Goal: Task Accomplishment & Management: Use online tool/utility

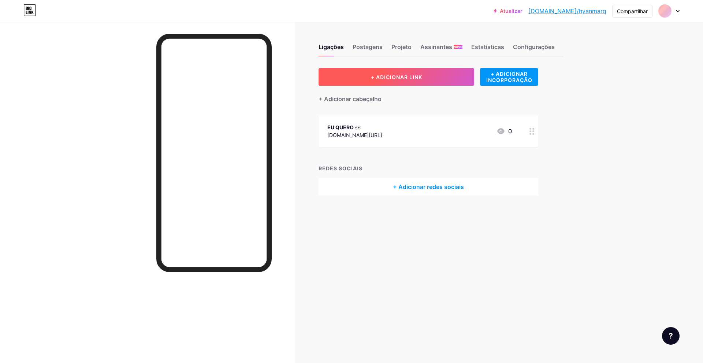
click at [422, 76] on font "+ ADICIONAR LINK" at bounding box center [396, 77] width 51 height 6
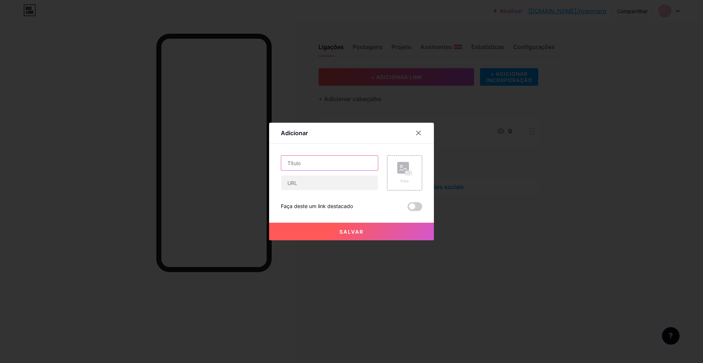
click at [317, 167] on input "text" at bounding box center [329, 163] width 97 height 15
type input "E"
type input "P"
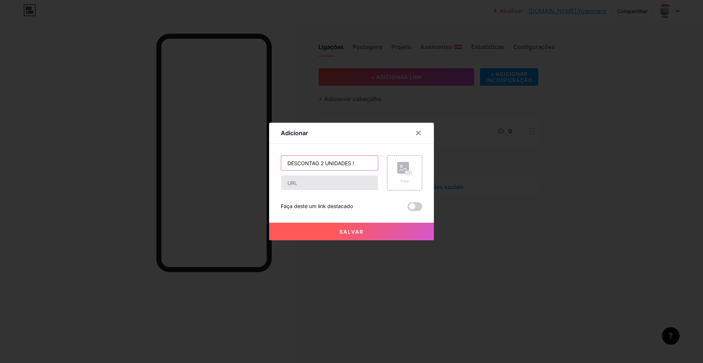
type input "DESCONTAO 2 UNIDADES !"
click at [321, 182] on input "text" at bounding box center [329, 182] width 97 height 15
paste input "[URL][DOMAIN_NAME]"
type input "[URL][DOMAIN_NAME]"
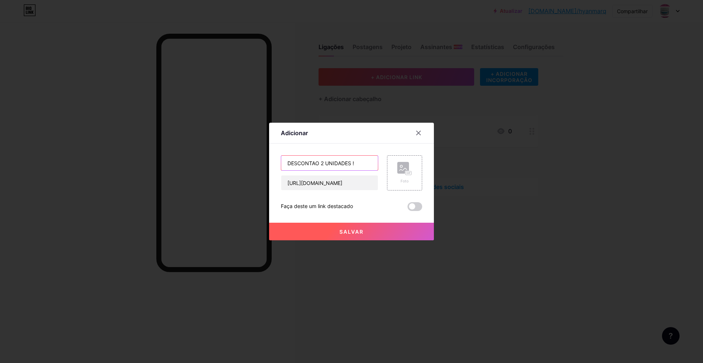
scroll to position [0, 0]
drag, startPoint x: 356, startPoint y: 162, endPoint x: 305, endPoint y: 157, distance: 50.7
click at [219, 161] on div "Adicionar Contente YouTube Reproduza vídeos do YouTube sem sair da sua página. …" at bounding box center [351, 181] width 703 height 363
type input "PAGUE 1 LEVE 2 !!"
click at [374, 235] on button "Salvar" at bounding box center [351, 232] width 165 height 18
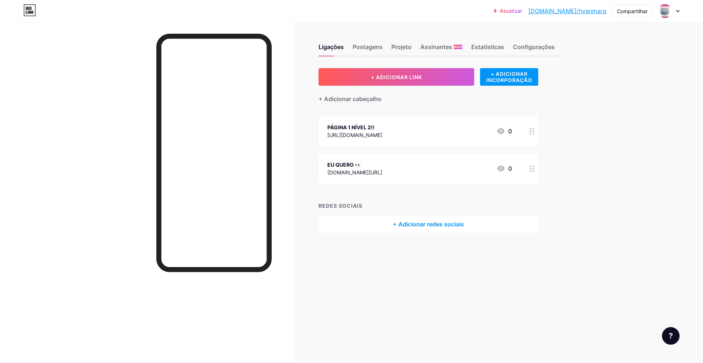
click at [533, 171] on circle at bounding box center [534, 171] width 2 height 2
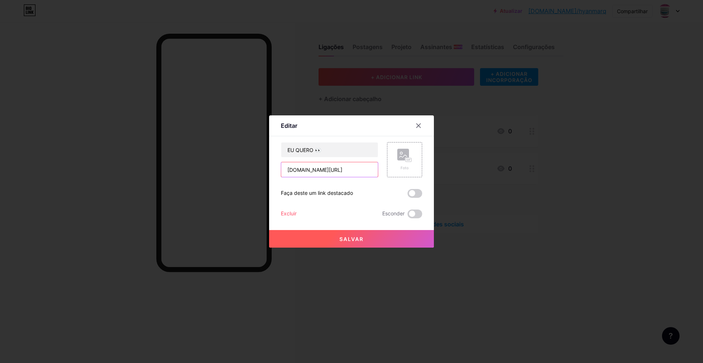
drag, startPoint x: 351, startPoint y: 169, endPoint x: 280, endPoint y: 167, distance: 70.4
click at [220, 166] on div "Editar Contente YouTube Reproduza vídeos do YouTube sem sair da sua página. ADI…" at bounding box center [351, 181] width 703 height 363
paste input "[URL][DOMAIN_NAME]"
type input "[URL][DOMAIN_NAME]"
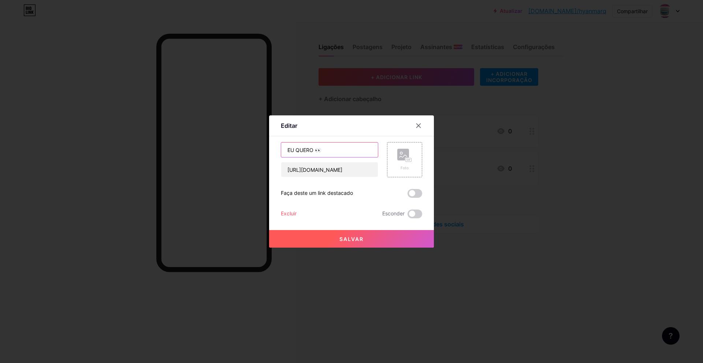
scroll to position [0, 0]
drag, startPoint x: 322, startPoint y: 147, endPoint x: 259, endPoint y: 145, distance: 62.3
click at [251, 144] on div "Editar Contente YouTube Reproduza vídeos do YouTube sem sair da sua página. ADI…" at bounding box center [351, 181] width 703 height 363
type input "EU QUERO TESTAR !"
click at [380, 235] on button "Salvar" at bounding box center [351, 239] width 165 height 18
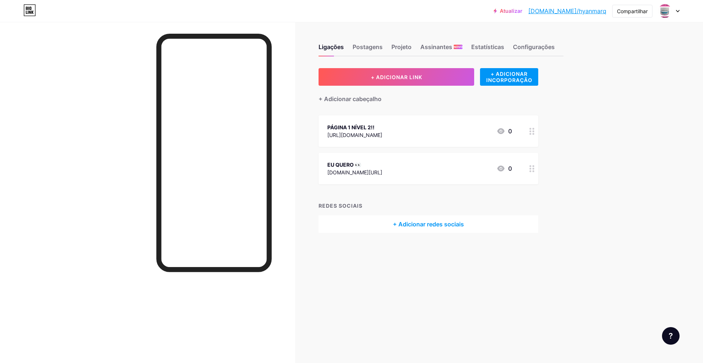
click at [532, 137] on div at bounding box center [532, 131] width 12 height 32
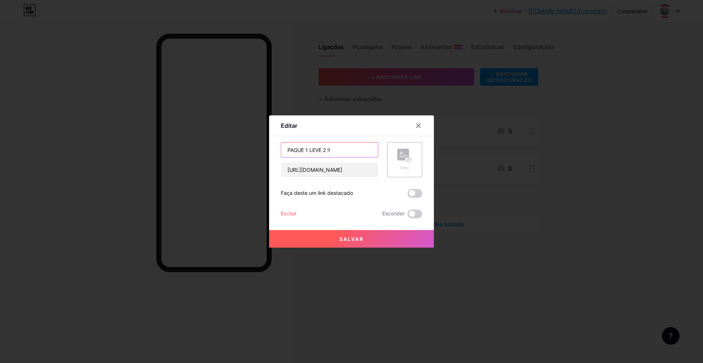
drag, startPoint x: 344, startPoint y: 150, endPoint x: 364, endPoint y: 155, distance: 21.1
click at [345, 151] on input "PAGUE 1 LEVE 2 !!" at bounding box center [329, 150] width 97 height 15
drag, startPoint x: 418, startPoint y: 129, endPoint x: 438, endPoint y: 134, distance: 20.9
click at [417, 128] on div at bounding box center [418, 125] width 13 height 13
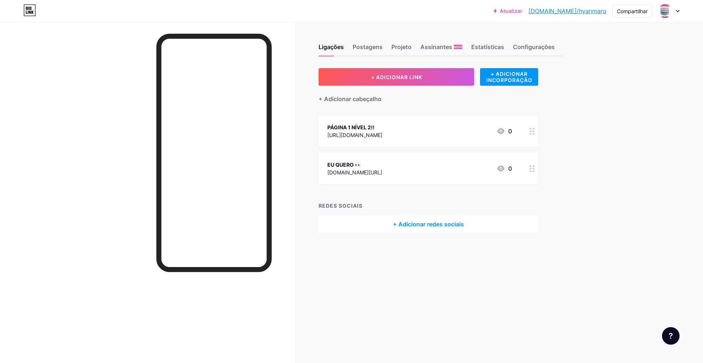
click at [536, 171] on div at bounding box center [532, 169] width 12 height 32
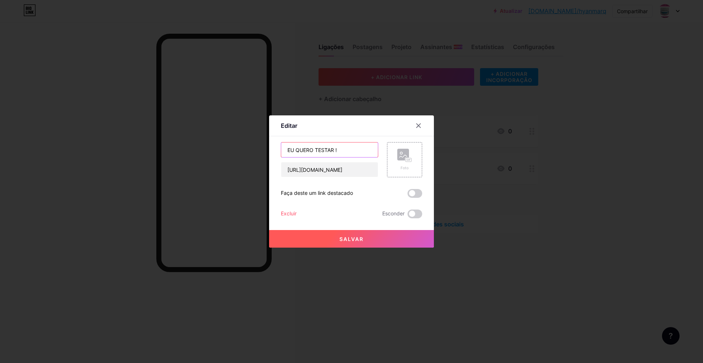
click at [349, 153] on input "EU QUERO TESTAR !" at bounding box center [329, 150] width 97 height 15
type input "E"
type input "EU QUERO UM !"
click at [355, 240] on font "Salvar" at bounding box center [352, 239] width 24 height 6
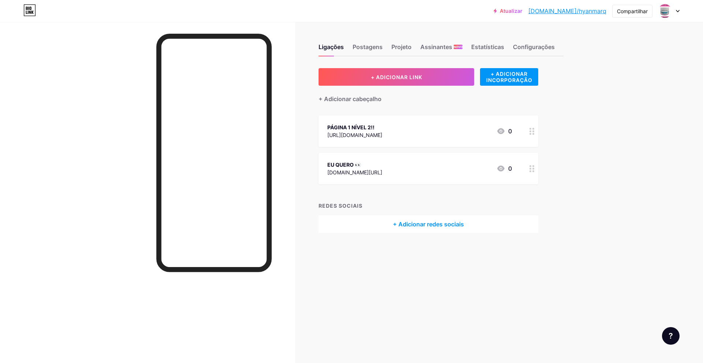
click at [596, 12] on font "[DOMAIN_NAME]/hyanmarq" at bounding box center [568, 10] width 78 height 7
click at [374, 46] on font "Postagens" at bounding box center [368, 46] width 30 height 7
click at [334, 45] on font "Ligações" at bounding box center [331, 46] width 25 height 7
click at [377, 49] on font "Postagens" at bounding box center [368, 46] width 30 height 7
click at [401, 51] on div "Projeto" at bounding box center [402, 48] width 20 height 13
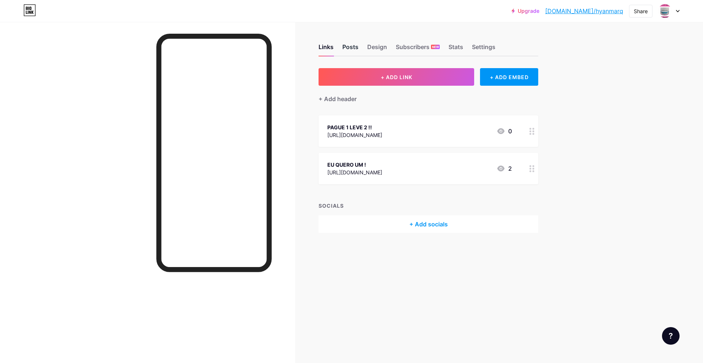
click at [350, 47] on div "Posts" at bounding box center [351, 48] width 16 height 13
click at [383, 45] on div "Design" at bounding box center [377, 48] width 20 height 13
drag, startPoint x: 458, startPoint y: 47, endPoint x: 474, endPoint y: 48, distance: 16.1
click at [459, 47] on div "Stats" at bounding box center [456, 48] width 15 height 13
click at [476, 47] on div "Settings" at bounding box center [483, 48] width 23 height 13
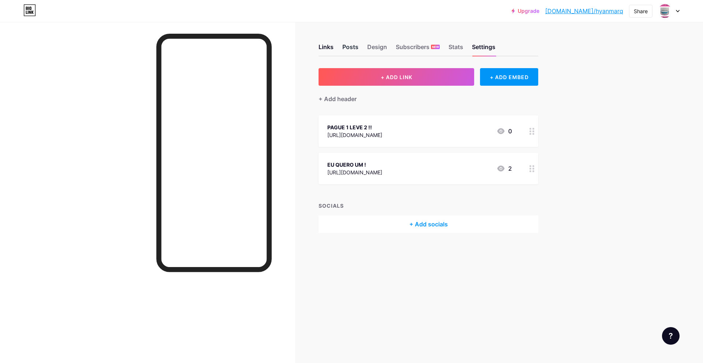
click at [348, 44] on div "Posts" at bounding box center [351, 48] width 16 height 13
click at [379, 48] on div "Design" at bounding box center [377, 48] width 20 height 13
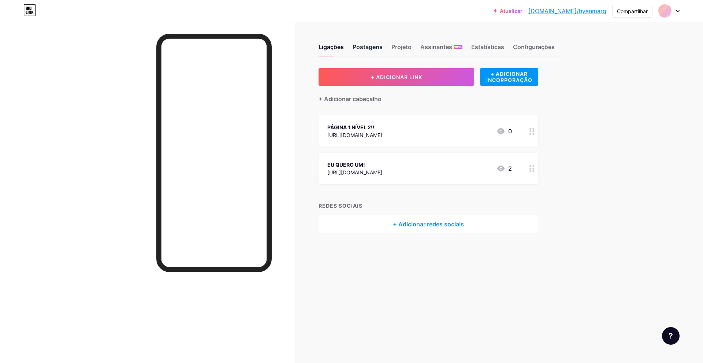
click at [364, 48] on font "Postagens" at bounding box center [368, 46] width 30 height 7
click at [407, 47] on font "Projeto" at bounding box center [402, 46] width 20 height 7
click at [403, 47] on font "Projeto" at bounding box center [402, 46] width 20 height 7
drag, startPoint x: 364, startPoint y: 47, endPoint x: 371, endPoint y: 44, distance: 7.6
click at [364, 47] on font "Postagens" at bounding box center [368, 46] width 30 height 7
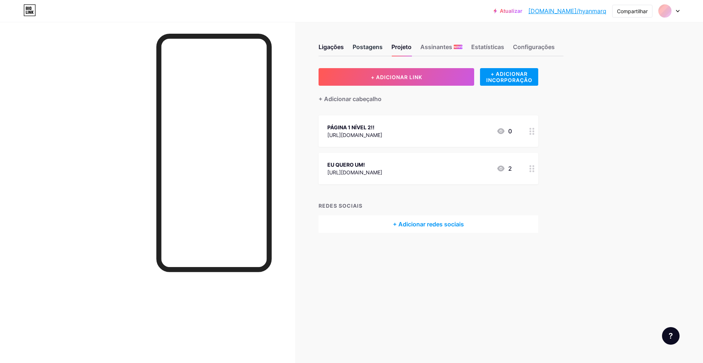
click at [371, 44] on font "Postagens" at bounding box center [368, 46] width 30 height 7
click at [329, 42] on div "Ligações" at bounding box center [331, 48] width 25 height 13
click at [330, 42] on div "Ligações" at bounding box center [331, 48] width 25 height 13
click at [353, 38] on div "Ligações Postagens Projeto Assinantes NOVO Estatísticas Configurações" at bounding box center [441, 44] width 245 height 26
drag, startPoint x: 594, startPoint y: 159, endPoint x: 592, endPoint y: 154, distance: 4.8
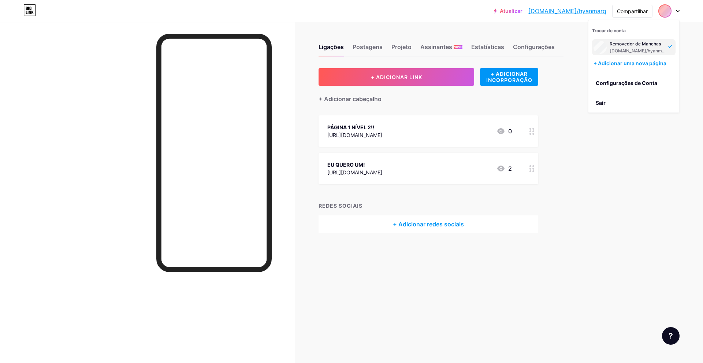
click at [594, 157] on div "Ligações Postagens Projeto Assinantes NOVO Estatísticas Configurações + ADICION…" at bounding box center [297, 146] width 595 height 248
click at [376, 51] on div "Postagens" at bounding box center [368, 48] width 30 height 13
click at [396, 47] on font "Projeto" at bounding box center [402, 46] width 20 height 7
click at [371, 46] on font "Postagens" at bounding box center [368, 46] width 30 height 7
drag, startPoint x: 391, startPoint y: 48, endPoint x: 396, endPoint y: 49, distance: 5.8
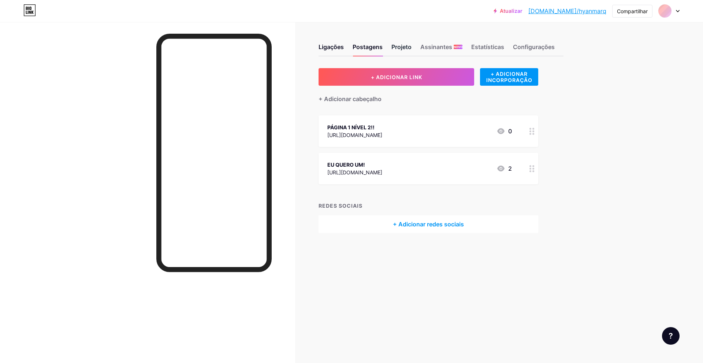
click at [392, 48] on div "Ligações Postagens Projeto Assinantes NOVO Estatísticas Configurações" at bounding box center [441, 44] width 245 height 26
drag, startPoint x: 396, startPoint y: 49, endPoint x: 328, endPoint y: 42, distance: 68.5
click at [395, 49] on font "Projeto" at bounding box center [402, 46] width 20 height 7
click at [371, 44] on font "Postagens" at bounding box center [368, 46] width 30 height 7
click at [395, 48] on font "Projeto" at bounding box center [402, 46] width 20 height 7
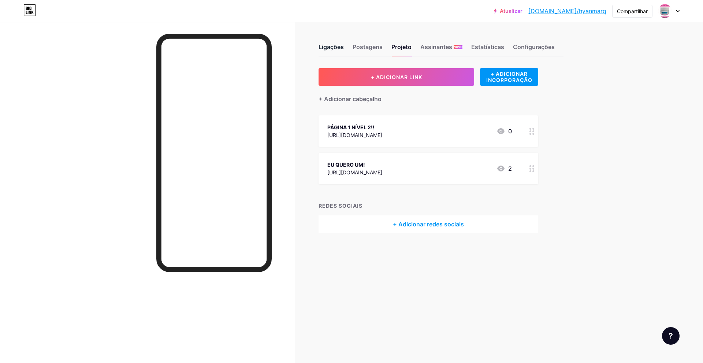
click at [324, 47] on font "Ligações" at bounding box center [331, 46] width 25 height 7
click at [529, 135] on div at bounding box center [532, 131] width 12 height 32
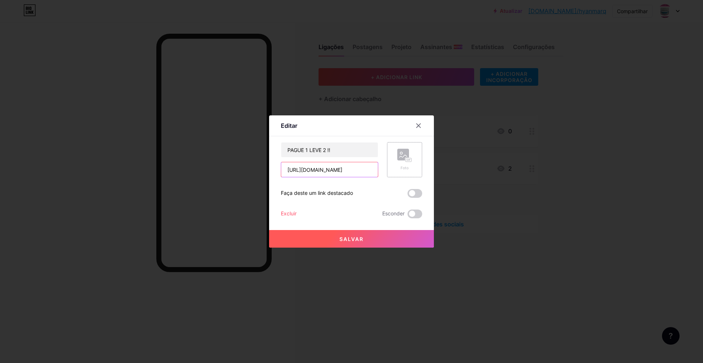
scroll to position [0, 72]
drag, startPoint x: 284, startPoint y: 169, endPoint x: 415, endPoint y: 164, distance: 130.9
click at [415, 164] on div "PAGUE 1 LEVE 2 !! https://entrega.logzz.com.br/pay/mem78wykn/gcqwg-2-por-100 Fo…" at bounding box center [351, 159] width 141 height 35
click at [589, 168] on div at bounding box center [351, 181] width 703 height 363
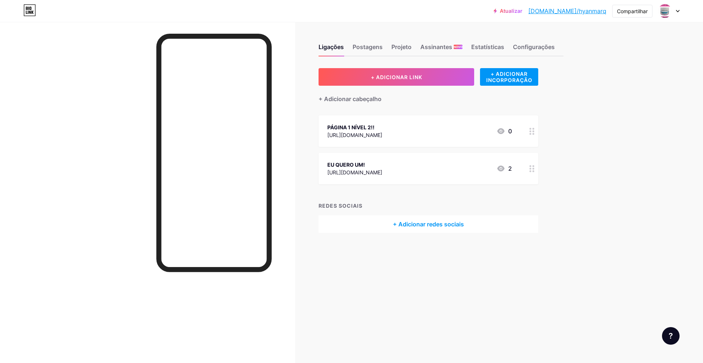
click at [530, 169] on icon at bounding box center [532, 168] width 5 height 7
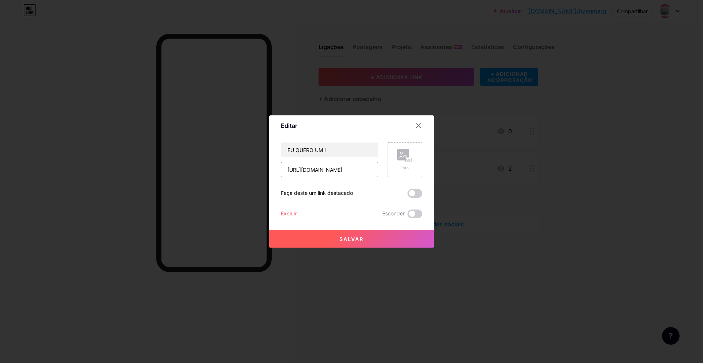
scroll to position [0, 66]
drag, startPoint x: 290, startPoint y: 169, endPoint x: 413, endPoint y: 170, distance: 122.4
click at [413, 170] on div "EU QUERO UM ! https://entrega.logzz.com.br/pay/mem78wykn/qszqr-1-por-89 Foto" at bounding box center [351, 159] width 141 height 35
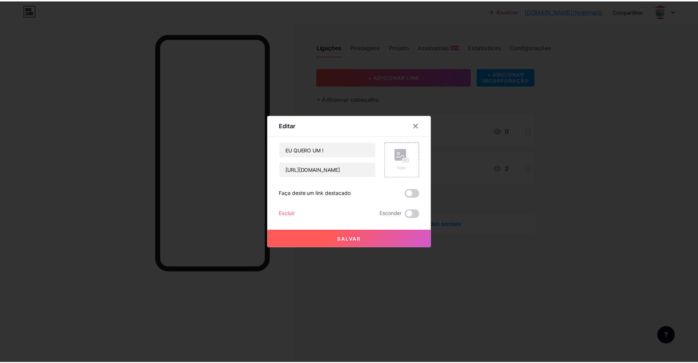
scroll to position [0, 0]
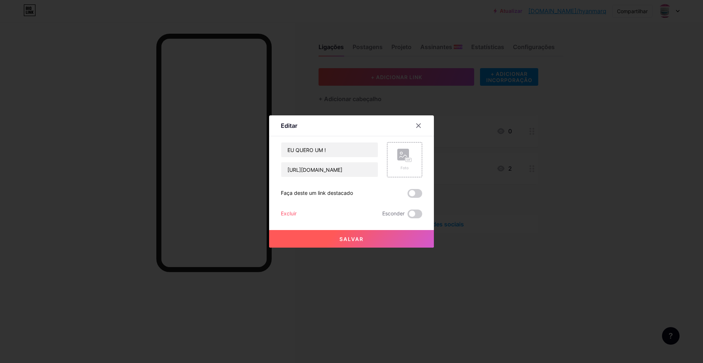
drag, startPoint x: 494, startPoint y: 126, endPoint x: 459, endPoint y: 132, distance: 35.7
click at [494, 126] on div at bounding box center [351, 181] width 703 height 363
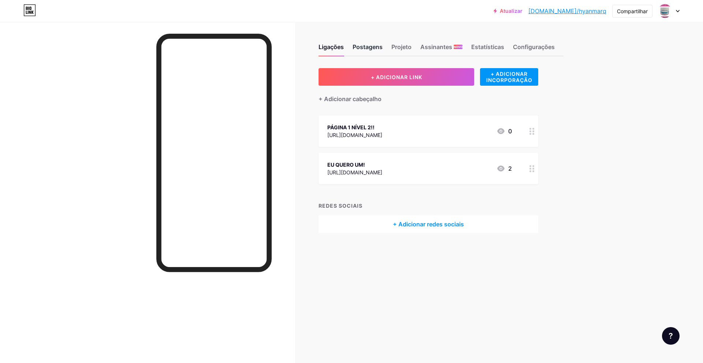
click at [376, 46] on font "Postagens" at bounding box center [368, 46] width 30 height 7
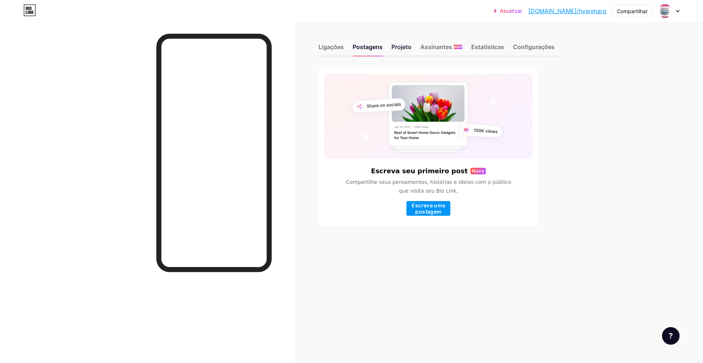
drag, startPoint x: 398, startPoint y: 45, endPoint x: 400, endPoint y: 52, distance: 6.8
click at [398, 46] on font "Projeto" at bounding box center [402, 46] width 20 height 7
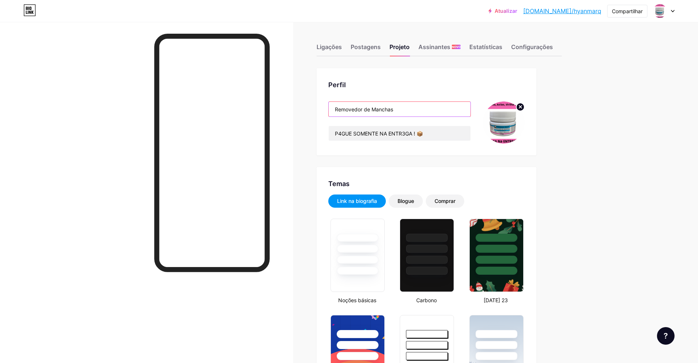
paste input "GEL VOLUMETRÃO 💥🔝"
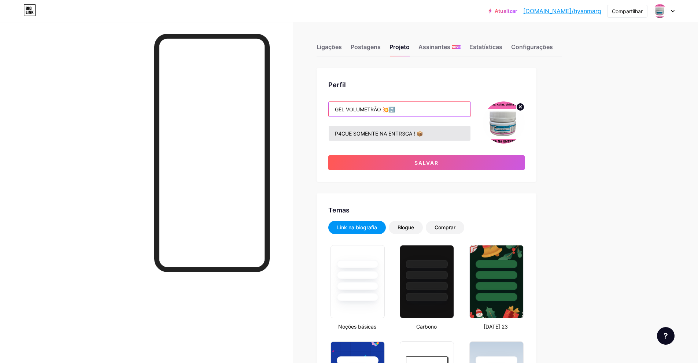
type input "GEL VOLUMETRÃO 💥🔝"
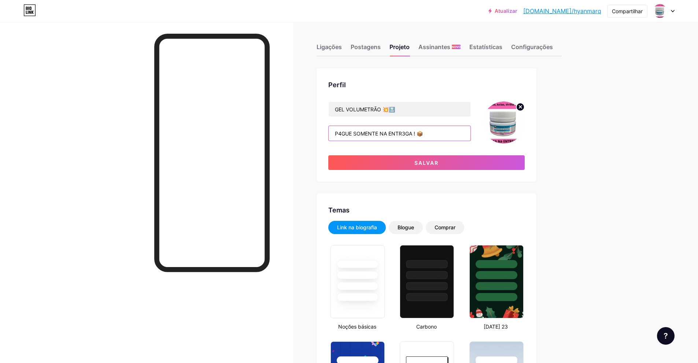
drag, startPoint x: 417, startPoint y: 131, endPoint x: 406, endPoint y: 128, distance: 11.8
click at [405, 129] on input "P4GUE SOMENTE NA ENTR3GA ! 📦" at bounding box center [400, 133] width 142 height 15
click at [442, 131] on input "P4GUE SOMENTE NA ENTREGA! 📦" at bounding box center [400, 133] width 142 height 15
type input "P4GUE SOMENTE NA ENTREGA! 📦"
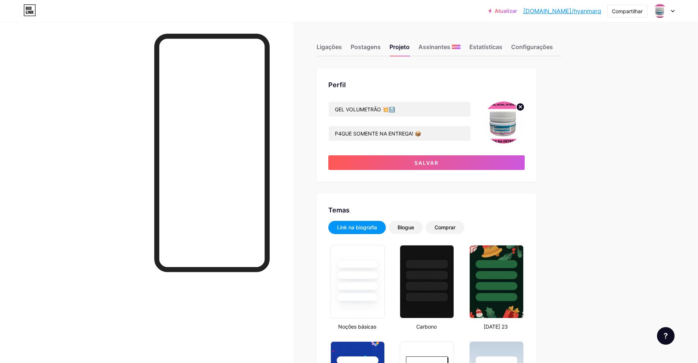
click at [512, 114] on img at bounding box center [503, 122] width 42 height 42
click at [496, 125] on img at bounding box center [503, 122] width 42 height 42
click at [505, 128] on img at bounding box center [503, 122] width 42 height 42
click at [503, 128] on img at bounding box center [503, 122] width 42 height 42
click at [522, 106] on icon at bounding box center [520, 107] width 3 height 3
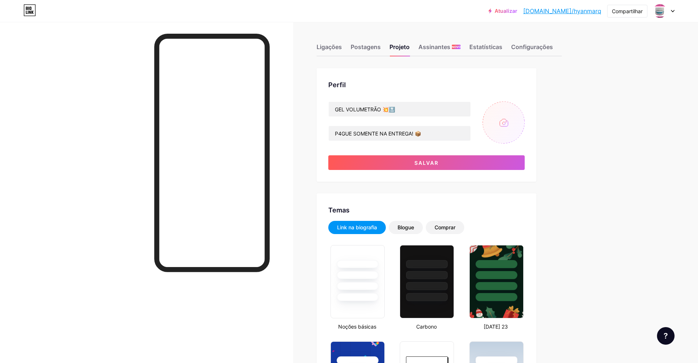
click at [503, 119] on input "file" at bounding box center [503, 122] width 42 height 42
type input "C:\fakepath\MOCKUP VOLUMETRÃO.jpg"
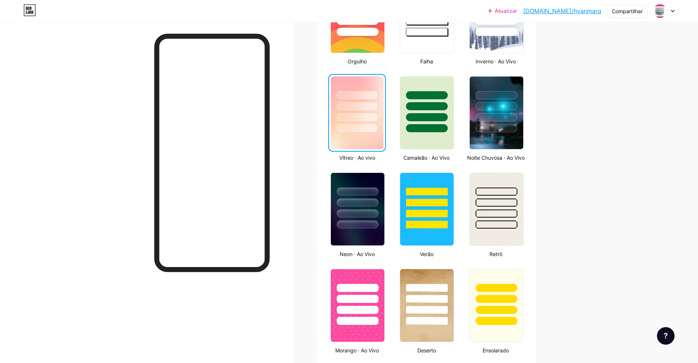
scroll to position [330, 0]
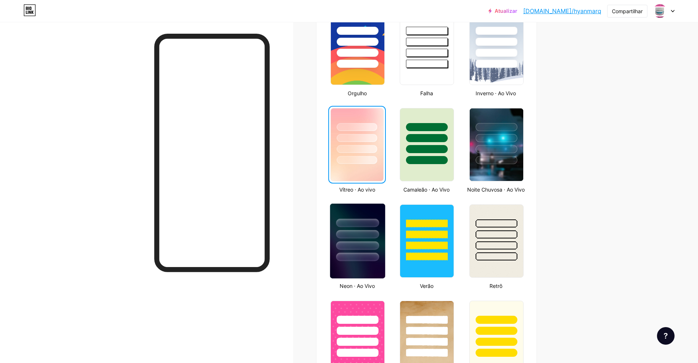
click at [362, 258] on div at bounding box center [357, 233] width 55 height 58
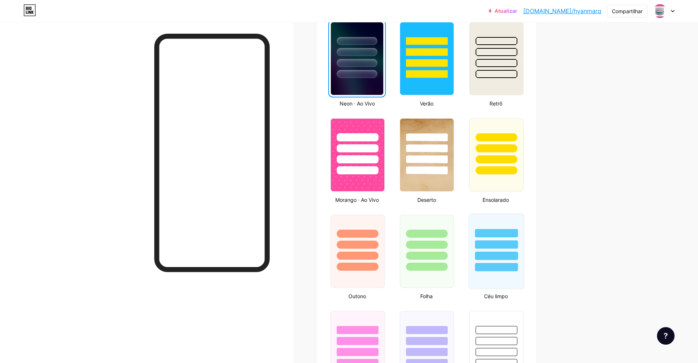
scroll to position [513, 0]
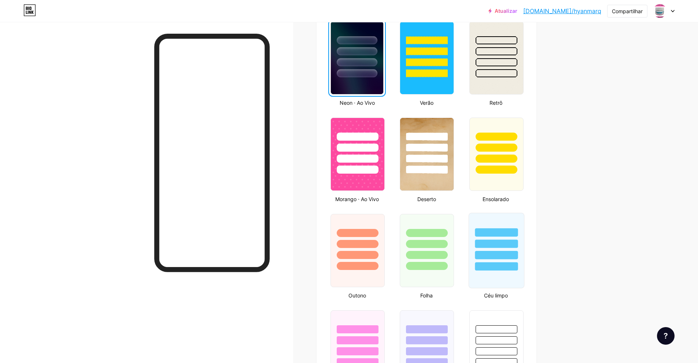
click at [492, 237] on div at bounding box center [496, 232] width 43 height 8
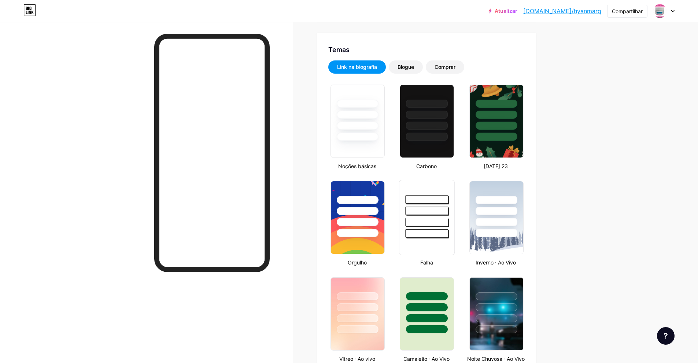
scroll to position [147, 0]
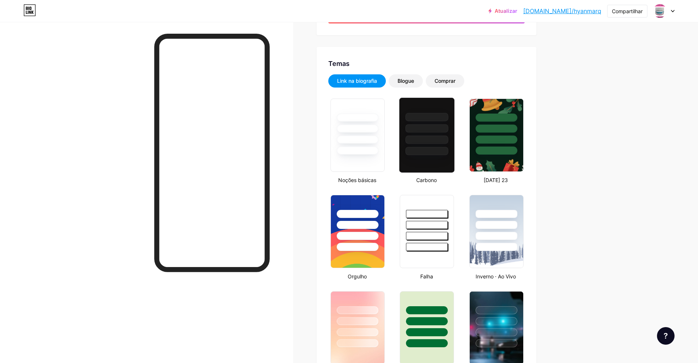
click at [426, 160] on div at bounding box center [427, 134] width 56 height 75
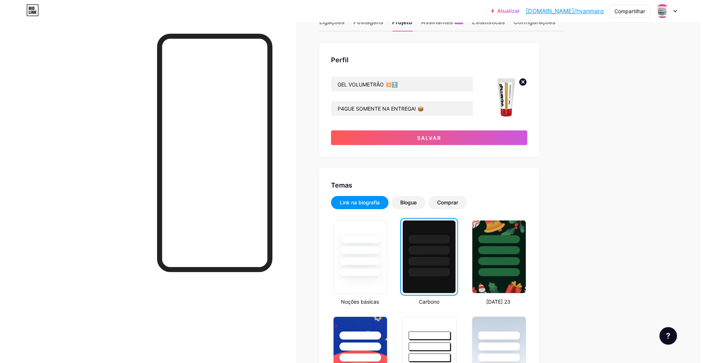
scroll to position [0, 0]
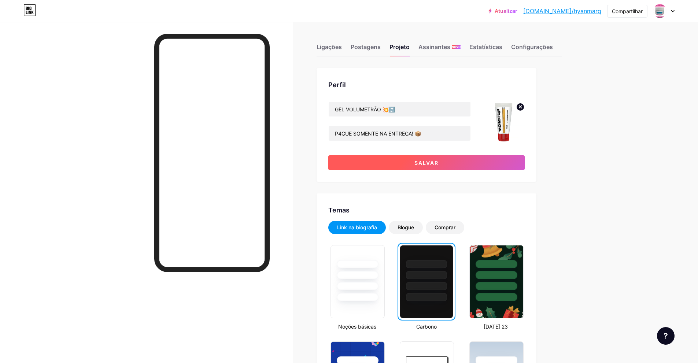
click at [442, 161] on button "Salvar" at bounding box center [426, 162] width 196 height 15
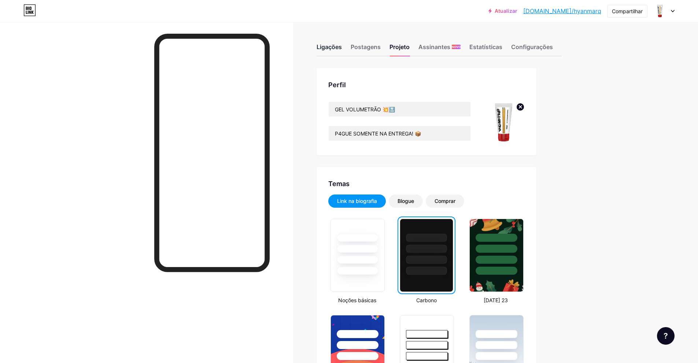
click at [330, 45] on font "Ligações" at bounding box center [329, 46] width 25 height 7
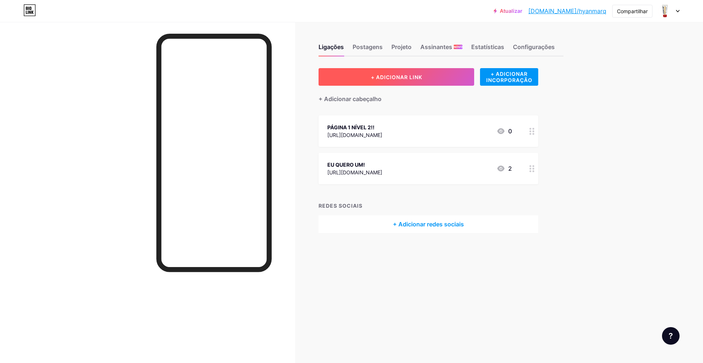
click at [425, 74] on button "+ ADICIONAR LINK" at bounding box center [397, 77] width 156 height 18
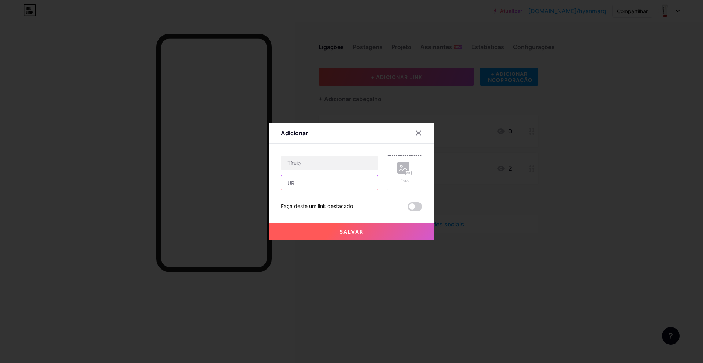
drag, startPoint x: 316, startPoint y: 180, endPoint x: 427, endPoint y: 187, distance: 110.9
click at [317, 180] on input "text" at bounding box center [329, 182] width 97 height 15
type input "wa.me/5561996475194"
click at [326, 162] on input "text" at bounding box center [329, 163] width 97 height 15
type input "C"
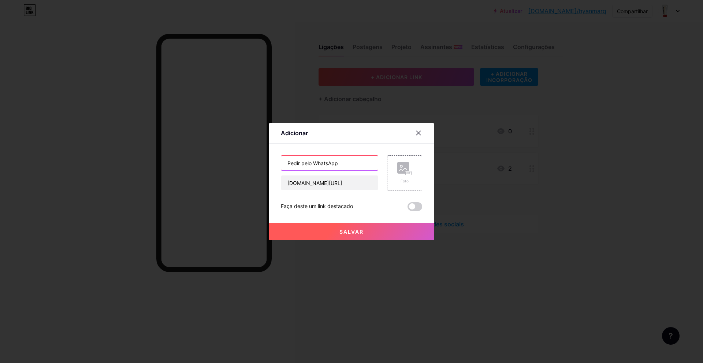
type input "Pedir pelo WhatsApp"
click at [406, 165] on rect at bounding box center [404, 168] width 12 height 12
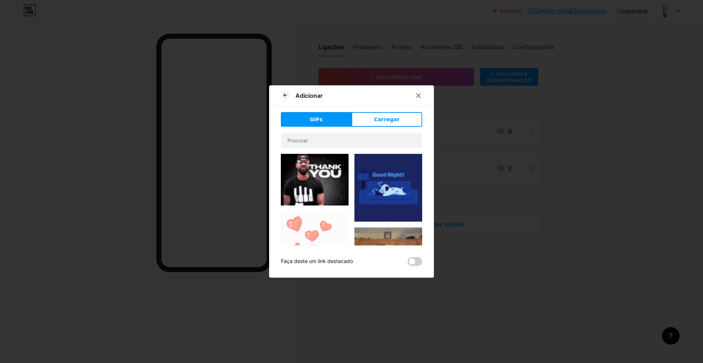
click at [378, 110] on div "Adicionar GIFs Carregar Contente YouTube Reproduza vídeos do YouTube sem sair d…" at bounding box center [351, 181] width 165 height 192
click at [381, 123] on span "Carregar" at bounding box center [386, 120] width 25 height 8
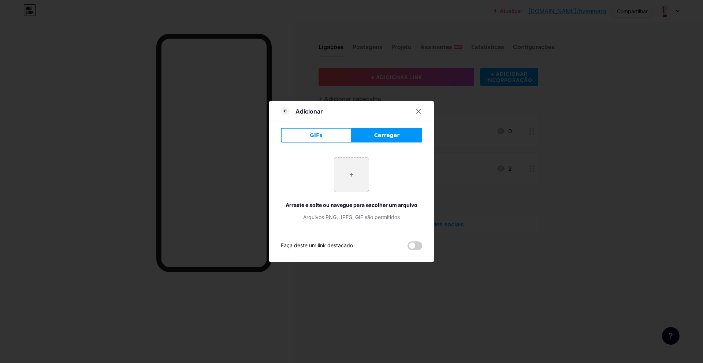
click at [350, 170] on input "file" at bounding box center [351, 175] width 34 height 34
type input "C:\fakepath\images.jpeg"
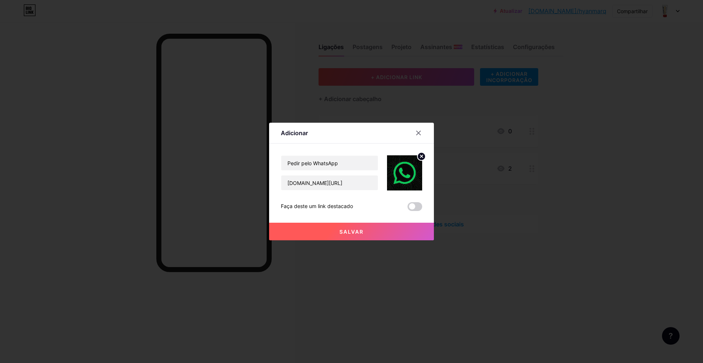
click at [383, 225] on button "Salvar" at bounding box center [351, 232] width 165 height 18
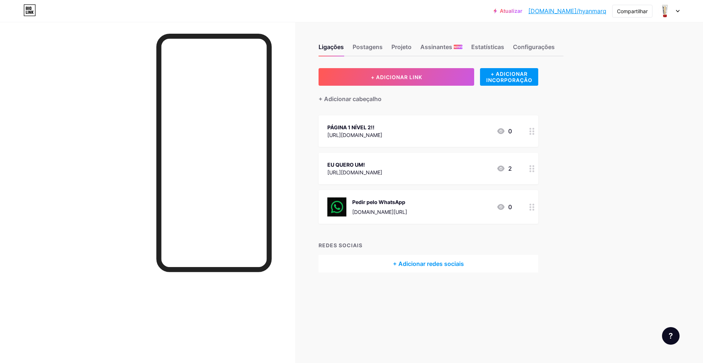
drag, startPoint x: 526, startPoint y: 166, endPoint x: 525, endPoint y: 139, distance: 26.4
click at [524, 136] on span "PÁGINA 1 NÍVEL 2!! https://entrega.logzz.com.br/pay/mem78wykn/gcqwg-2-por-100 0…" at bounding box center [429, 169] width 220 height 108
click at [579, 14] on font "[DOMAIN_NAME]/hyanmarq" at bounding box center [568, 10] width 78 height 7
